Goal: Obtain resource: Obtain resource

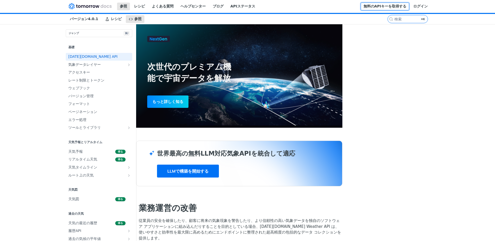
click at [407, 8] on font "無料のAPIキーを取得する" at bounding box center [385, 6] width 43 height 4
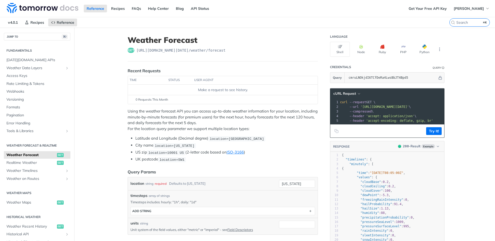
drag, startPoint x: 232, startPoint y: 51, endPoint x: 161, endPoint y: 53, distance: 71.0
click at [161, 53] on header "Weather Forecast get [URL][DOMAIN_NAME][DATE] /weather/forecast" at bounding box center [223, 48] width 190 height 26
click at [430, 10] on link "Get Your Free API Key" at bounding box center [428, 9] width 44 height 8
drag, startPoint x: 240, startPoint y: 52, endPoint x: 135, endPoint y: 51, distance: 104.8
click at [135, 51] on div "get https://api.tomorrow.io/v4 /weather/forecast" at bounding box center [223, 50] width 190 height 5
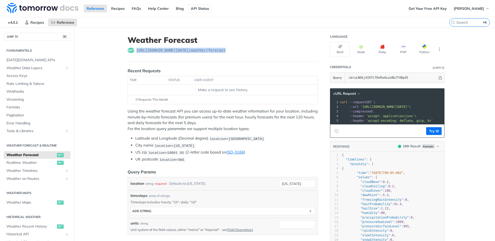
copy span "https://api.tomorrow.io/v4 /weather/forecast"
